Goal: Task Accomplishment & Management: Complete application form

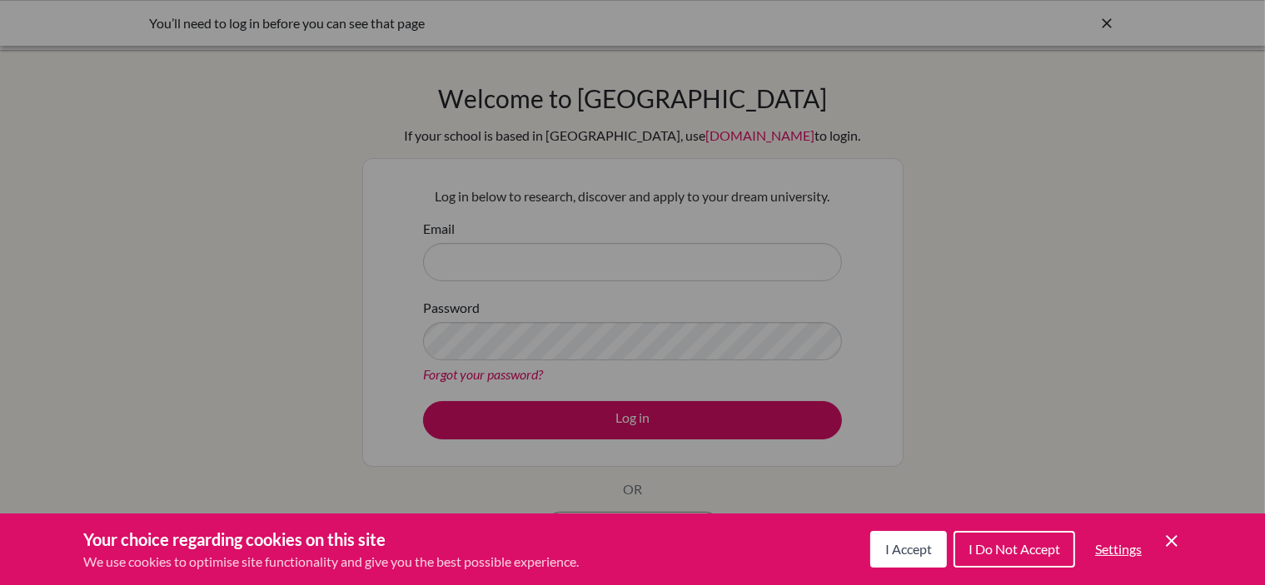
click at [893, 543] on span "I Accept" at bounding box center [908, 549] width 47 height 16
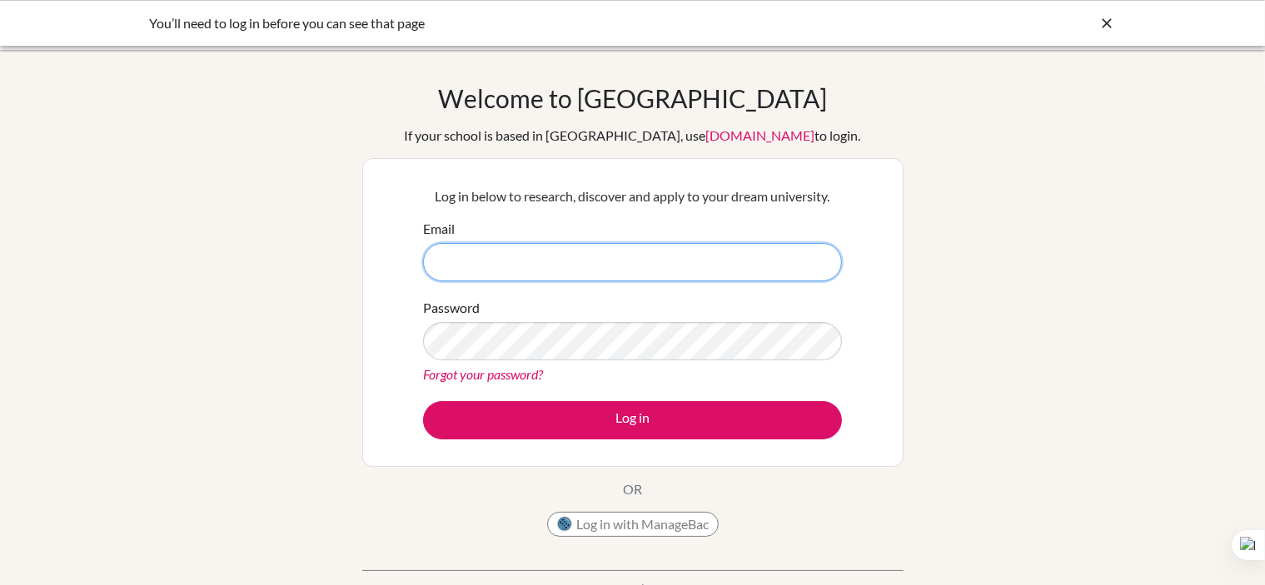
click at [631, 256] on input "Email" at bounding box center [632, 262] width 419 height 38
type input "[EMAIL_ADDRESS][DOMAIN_NAME]"
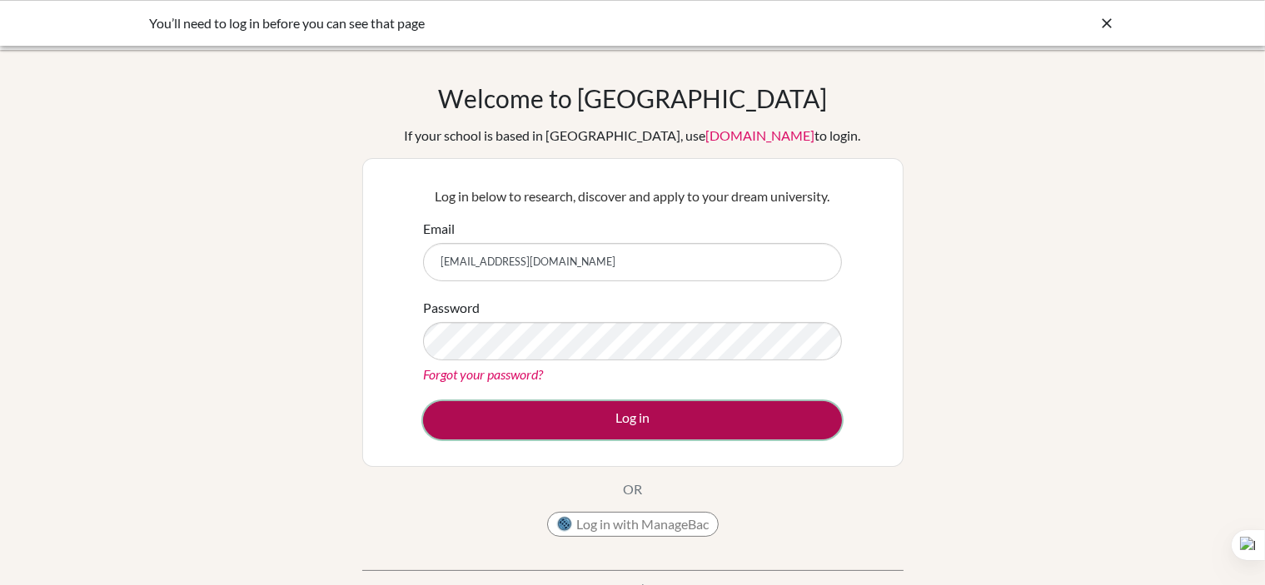
click at [528, 414] on button "Log in" at bounding box center [632, 420] width 419 height 38
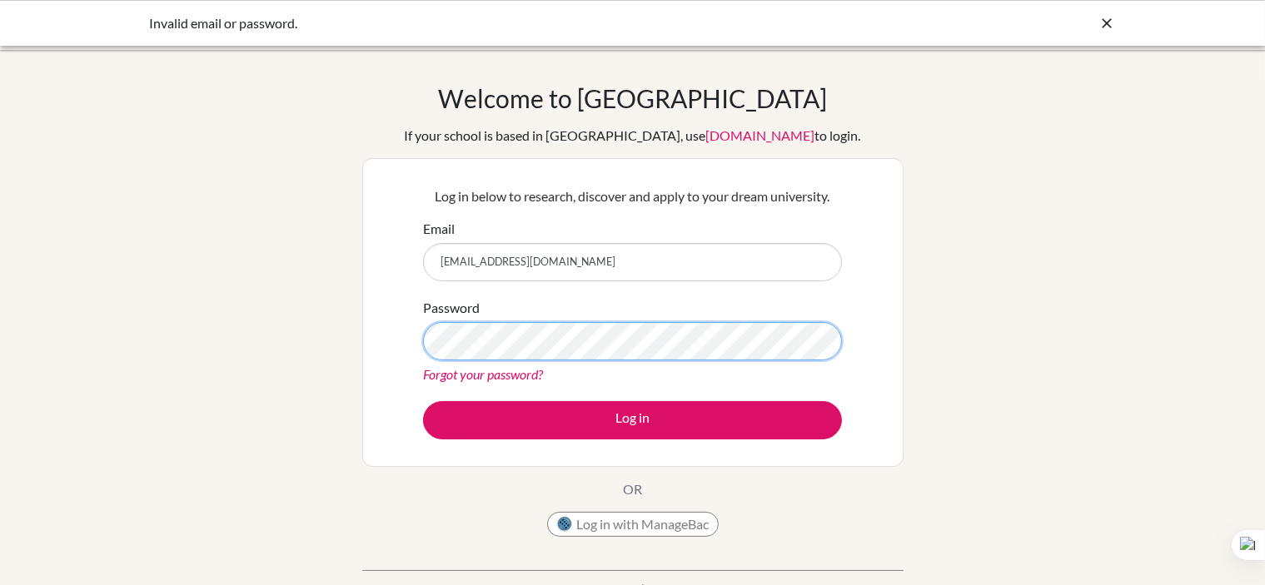
click at [423, 401] on button "Log in" at bounding box center [632, 420] width 419 height 38
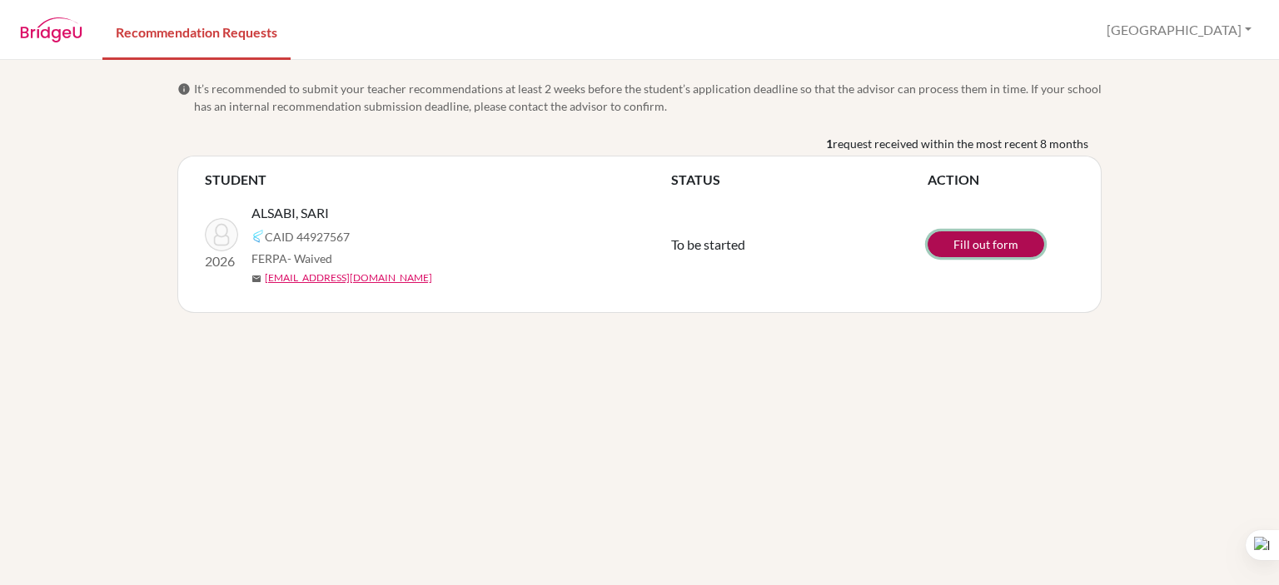
click at [984, 240] on link "Fill out form" at bounding box center [985, 244] width 117 height 26
